Goal: Find contact information: Find contact information

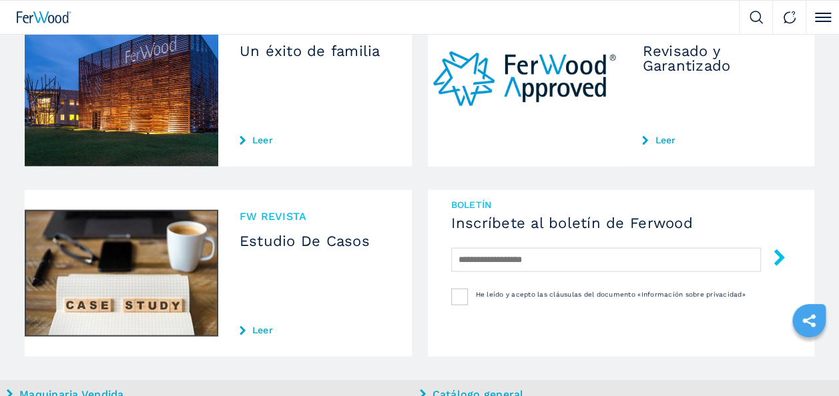
scroll to position [1596, 0]
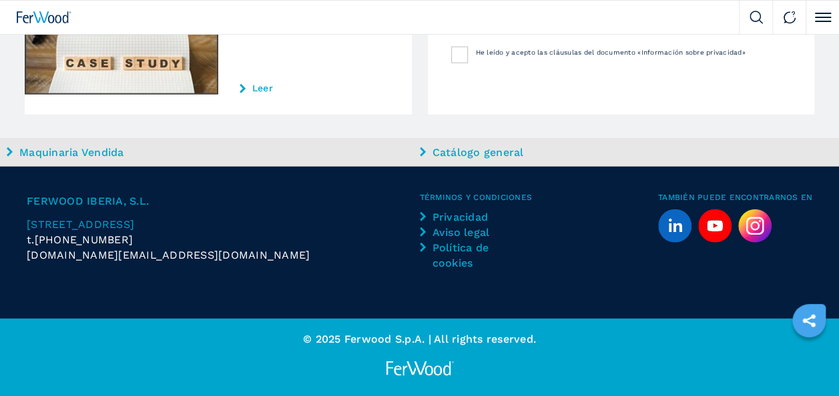
click at [91, 242] on span "[PHONE_NUMBER]" at bounding box center [84, 239] width 99 height 15
drag, startPoint x: 63, startPoint y: 238, endPoint x: 118, endPoint y: 240, distance: 54.8
click at [118, 240] on span "[PHONE_NUMBER]" at bounding box center [84, 239] width 99 height 15
copy span "690606587"
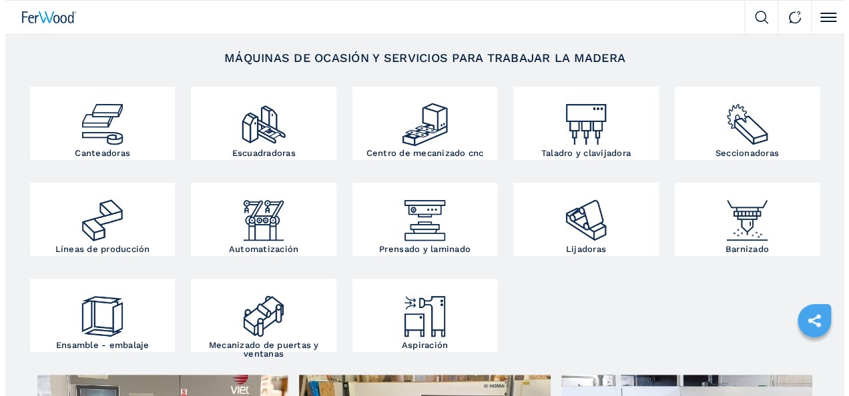
scroll to position [0, 0]
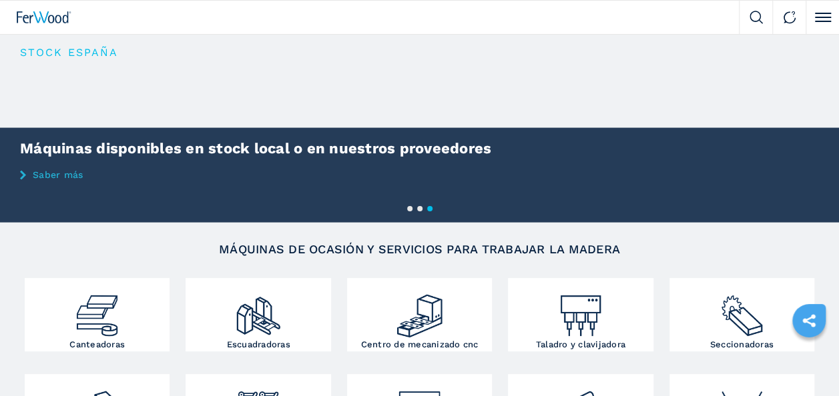
click at [821, 22] on button "Click to toggle menu" at bounding box center [821, 17] width 33 height 33
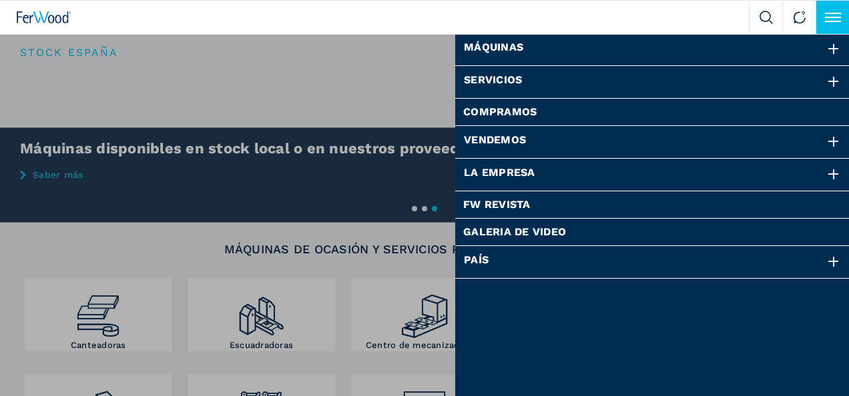
click at [834, 49] on div at bounding box center [833, 49] width 15 height 15
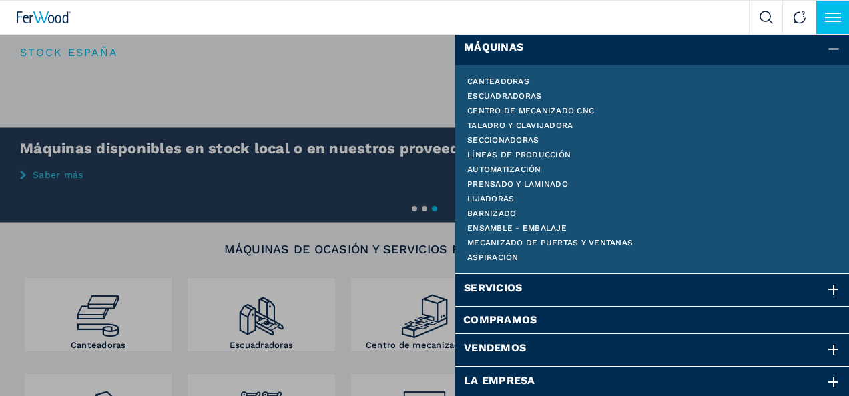
click at [826, 289] on div at bounding box center [833, 290] width 15 height 15
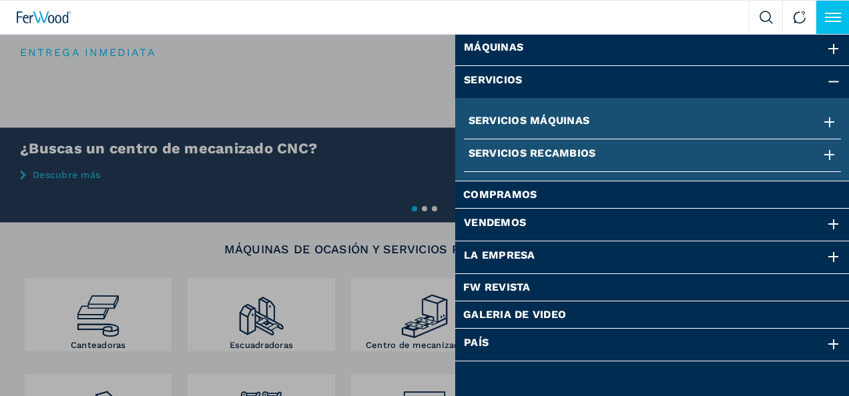
click at [830, 149] on div at bounding box center [829, 155] width 15 height 15
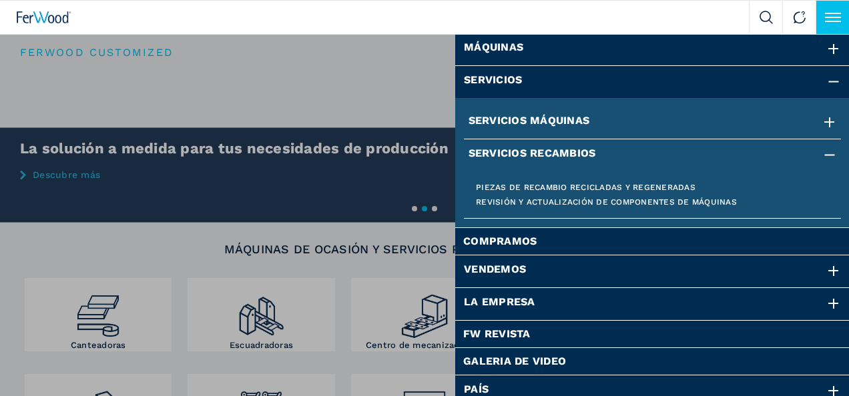
click at [674, 187] on link "Piezas de recambio recicladas y regeneradas" at bounding box center [652, 187] width 353 height 8
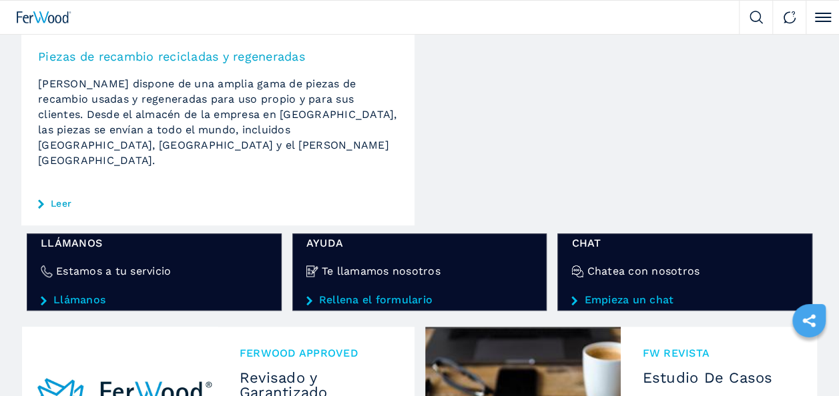
scroll to position [163, 0]
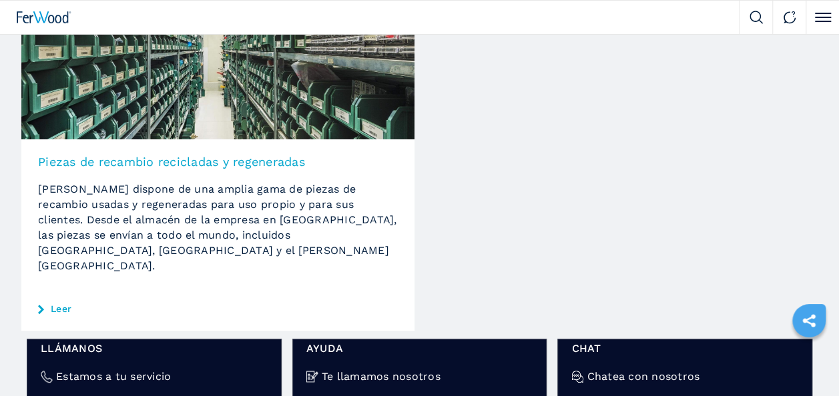
click at [62, 304] on link "Leer" at bounding box center [61, 308] width 21 height 9
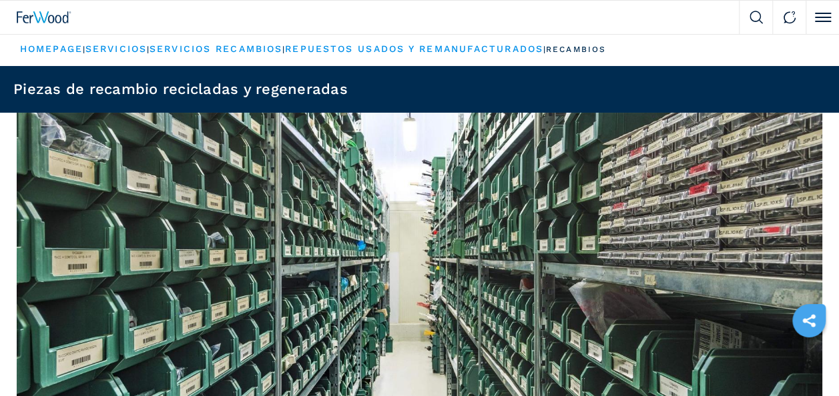
click at [53, 47] on link "HOMEPAGE" at bounding box center [51, 48] width 63 height 11
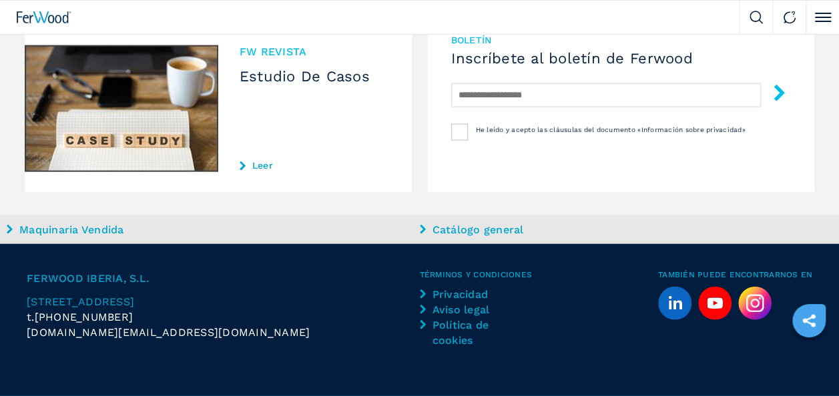
scroll to position [1596, 0]
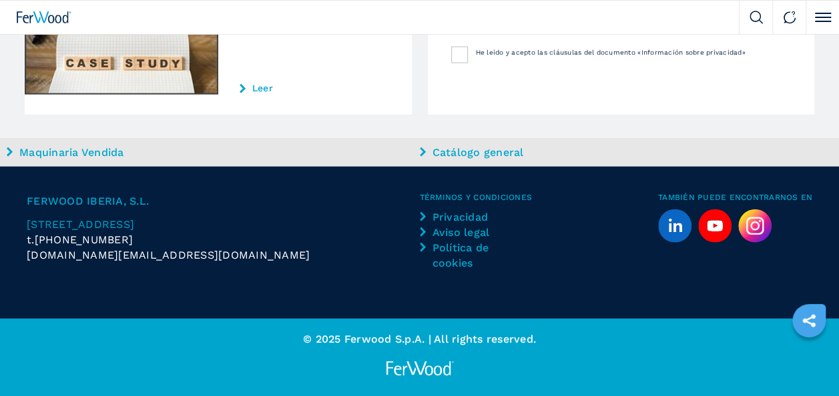
click at [95, 237] on span "[PHONE_NUMBER]" at bounding box center [84, 239] width 99 height 15
copy span "690606587"
click at [77, 240] on span "[PHONE_NUMBER]" at bounding box center [84, 239] width 99 height 15
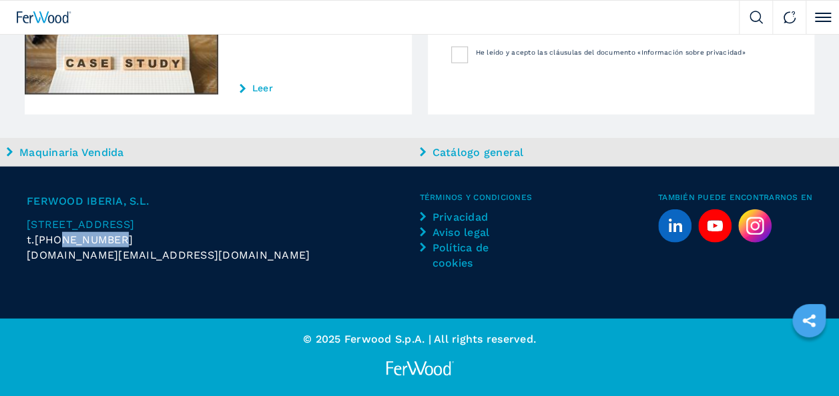
copy span "690606587"
